Goal: Ask a question

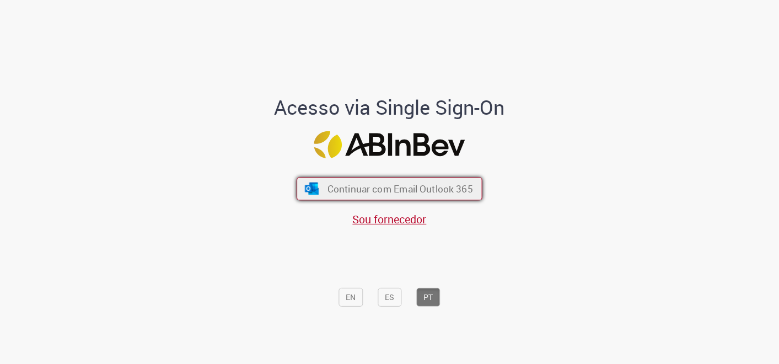
click at [402, 192] on span "Continuar com Email Outlook 365" at bounding box center [400, 188] width 146 height 13
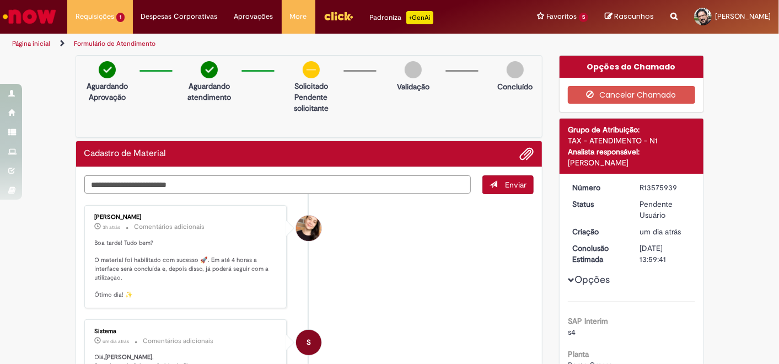
click at [173, 185] on textarea "Digite sua mensagem aqui..." at bounding box center [277, 184] width 387 height 18
type textarea "**********"
click at [515, 182] on span "Enviar" at bounding box center [515, 185] width 21 height 10
